Goal: Information Seeking & Learning: Learn about a topic

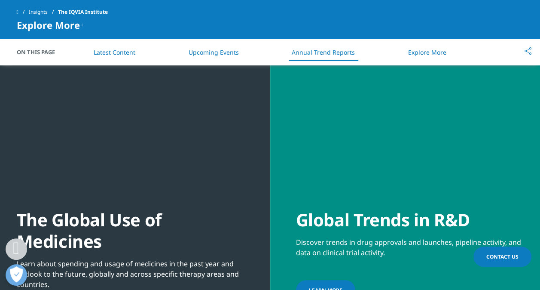
scroll to position [2751, 0]
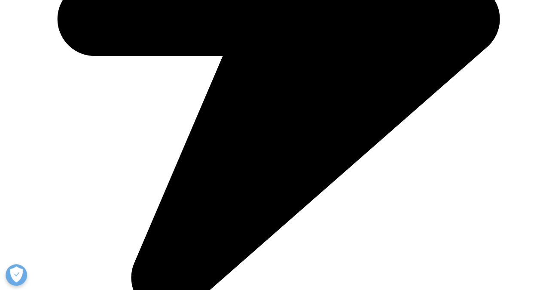
scroll to position [2103, 0]
